Goal: Task Accomplishment & Management: Manage account settings

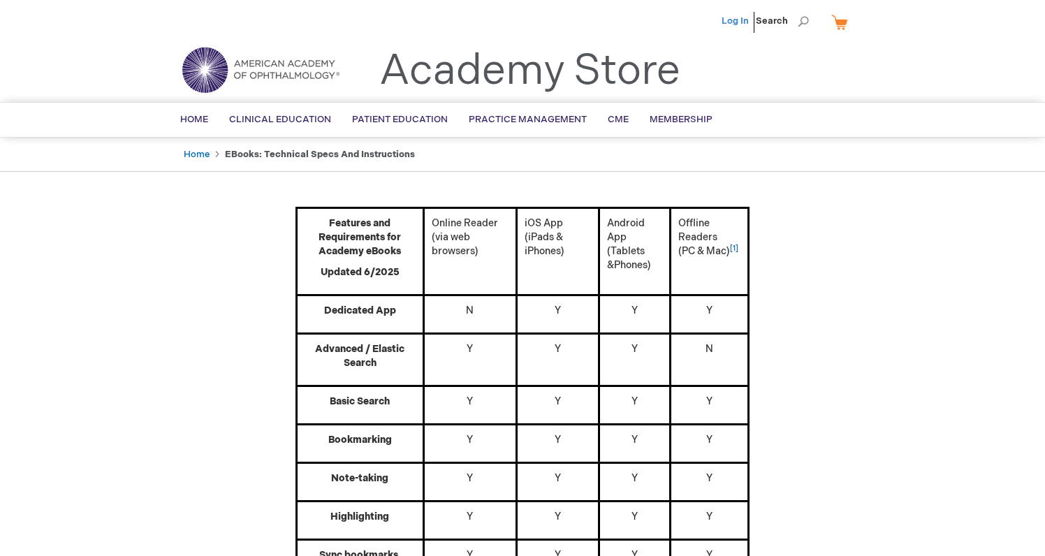
click at [740, 22] on link "Log In" at bounding box center [735, 20] width 27 height 11
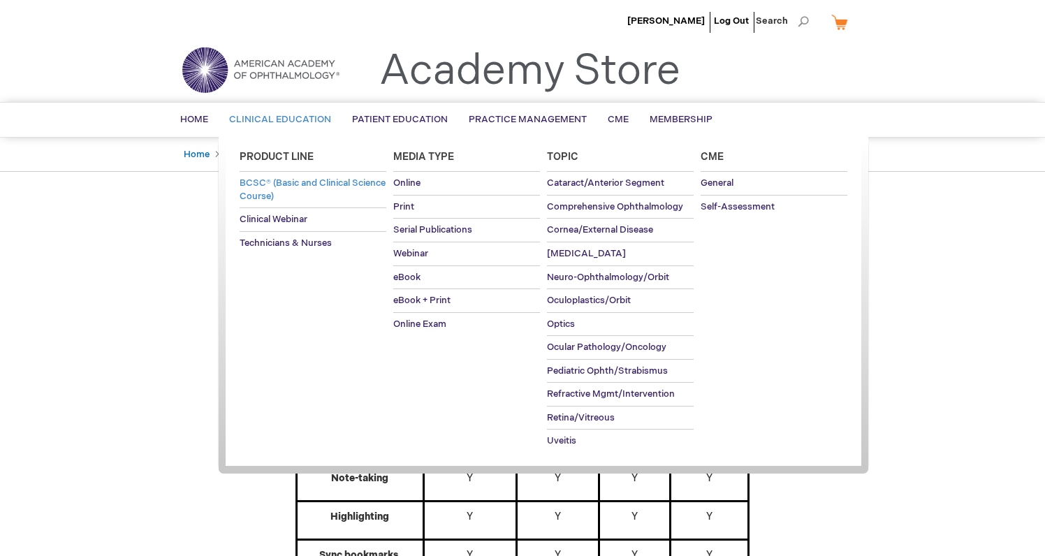
click at [273, 184] on span "BCSC® (Basic and Clinical Science Course)" at bounding box center [313, 189] width 146 height 24
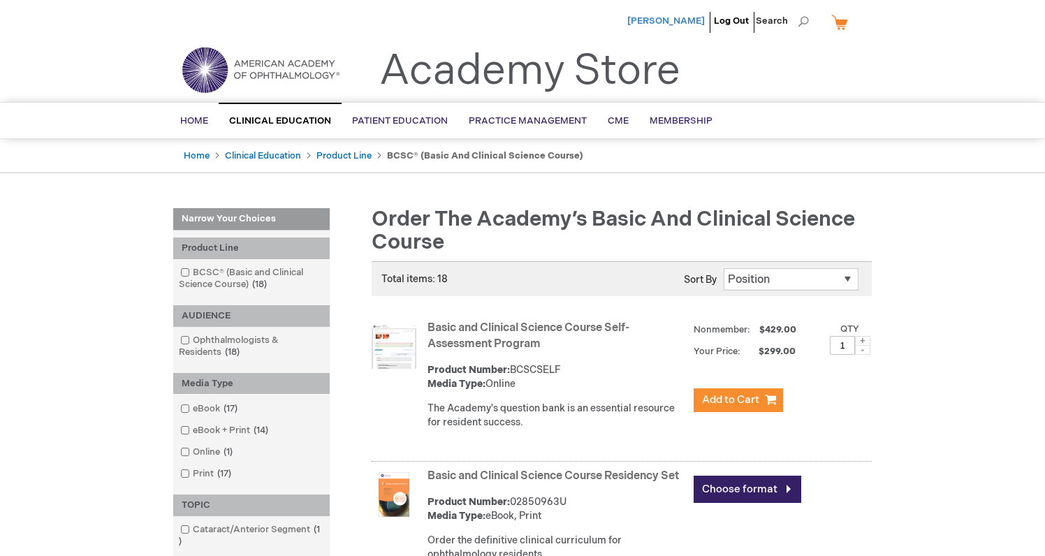
click at [687, 16] on span "Cameron Nabavi" at bounding box center [666, 20] width 78 height 11
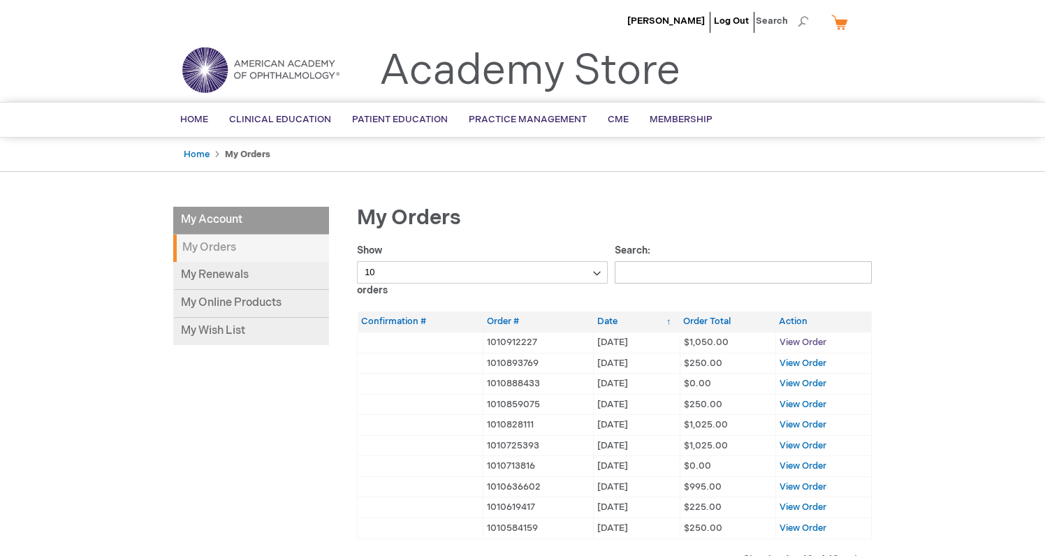
click at [802, 339] on span "View Order" at bounding box center [803, 342] width 47 height 11
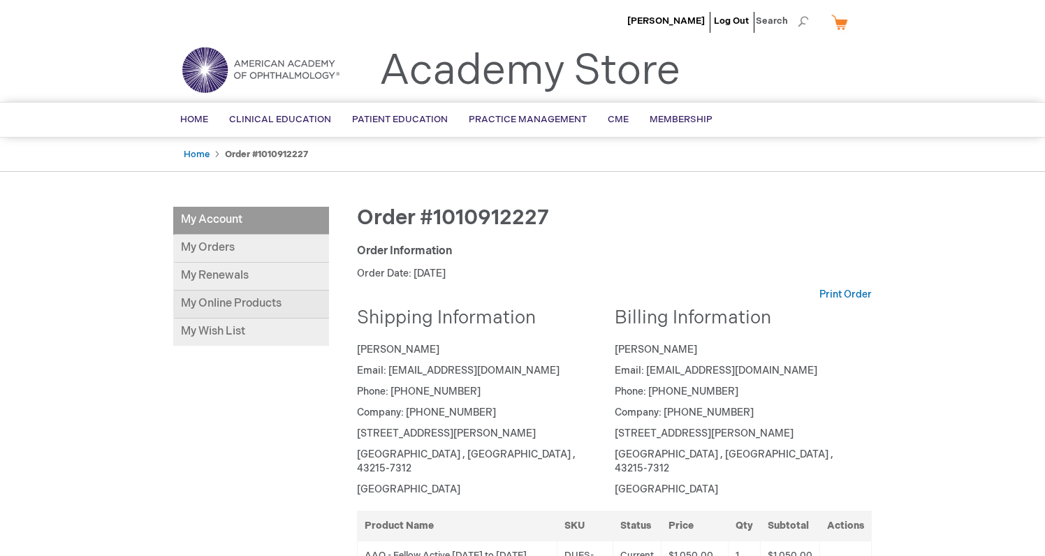
click at [214, 300] on link "My Online Products" at bounding box center [251, 305] width 156 height 28
